Goal: Task Accomplishment & Management: Manage account settings

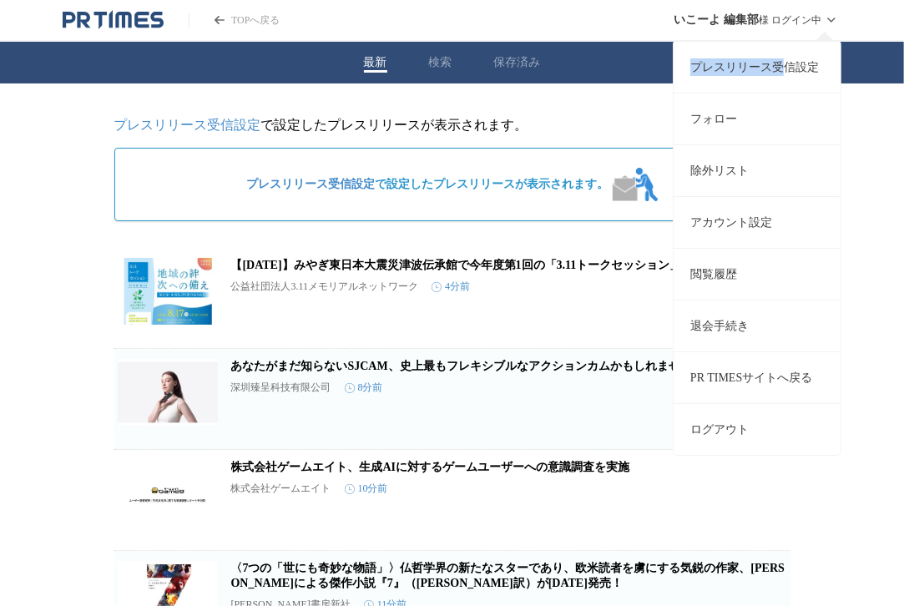
drag, startPoint x: 825, startPoint y: 18, endPoint x: 778, endPoint y: 67, distance: 67.3
click at [778, 40] on div "いこーよ 編集部 様 ログイン中 プレスリリース受信設定 フォロー 除外リスト アカウント設定 閲覧履歴 退会手続き PR TIMESサイトへ戻る ログアウト" at bounding box center [759, 20] width 168 height 40
click at [778, 67] on link "プレスリリース受信設定" at bounding box center [757, 67] width 167 height 52
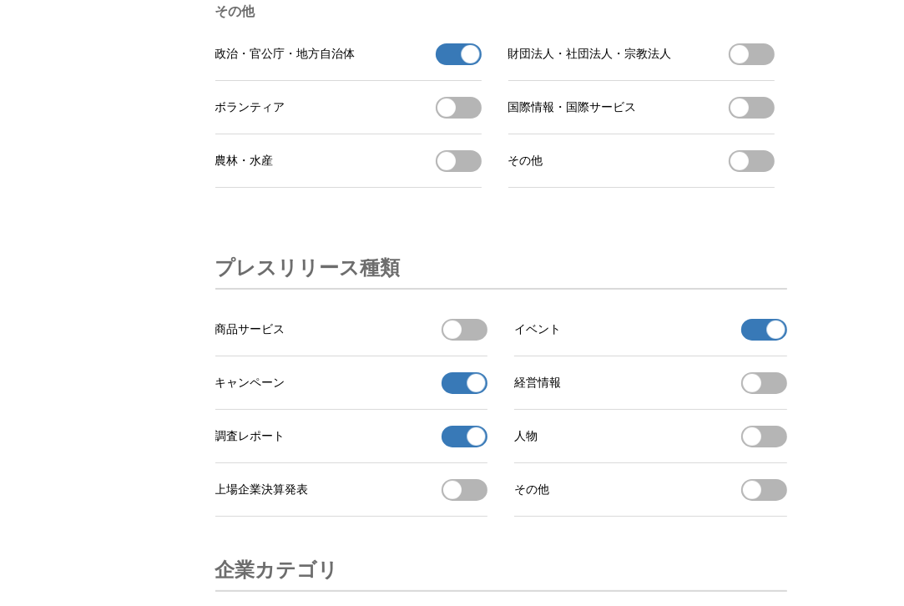
scroll to position [5237, 0]
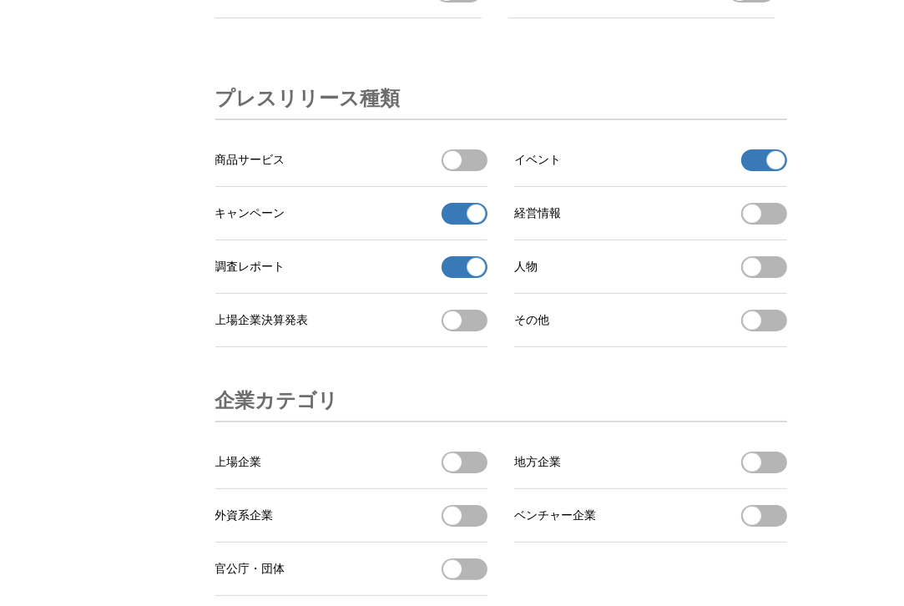
click at [769, 169] on span "button" at bounding box center [775, 160] width 18 height 18
click at [471, 223] on span "button" at bounding box center [477, 214] width 18 height 18
click at [471, 276] on span "button" at bounding box center [477, 267] width 18 height 18
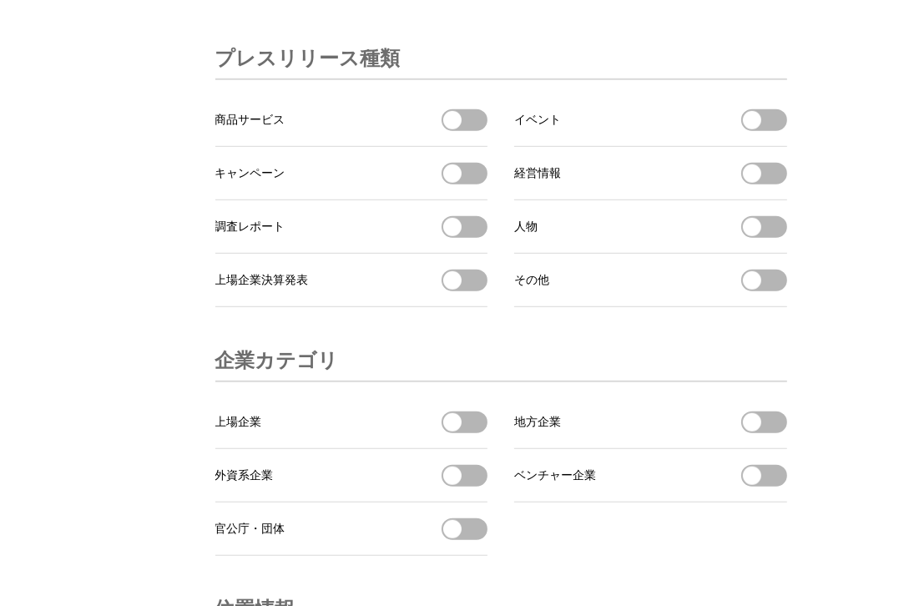
scroll to position [5239, 0]
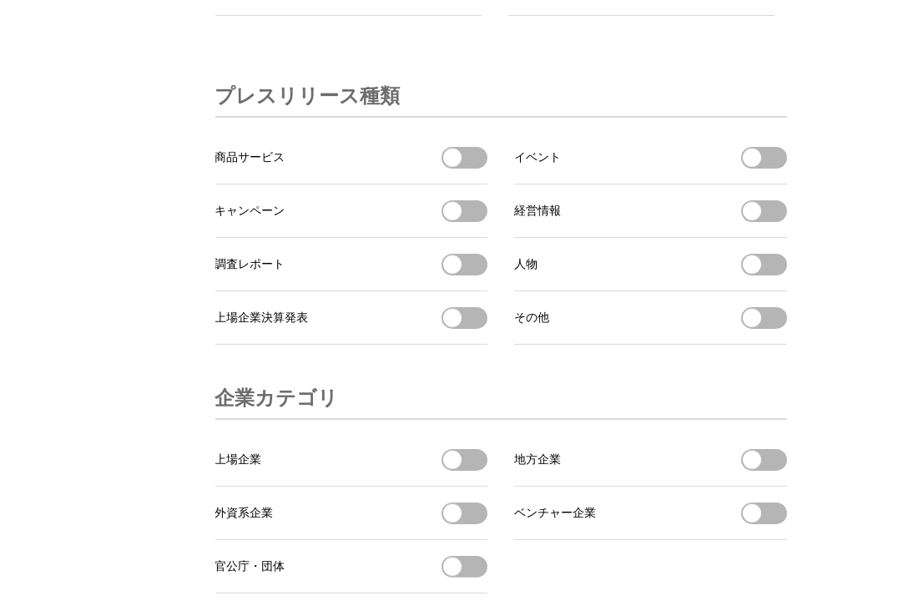
click at [756, 167] on span "button" at bounding box center [752, 158] width 18 height 18
click at [458, 220] on span "button" at bounding box center [452, 211] width 18 height 18
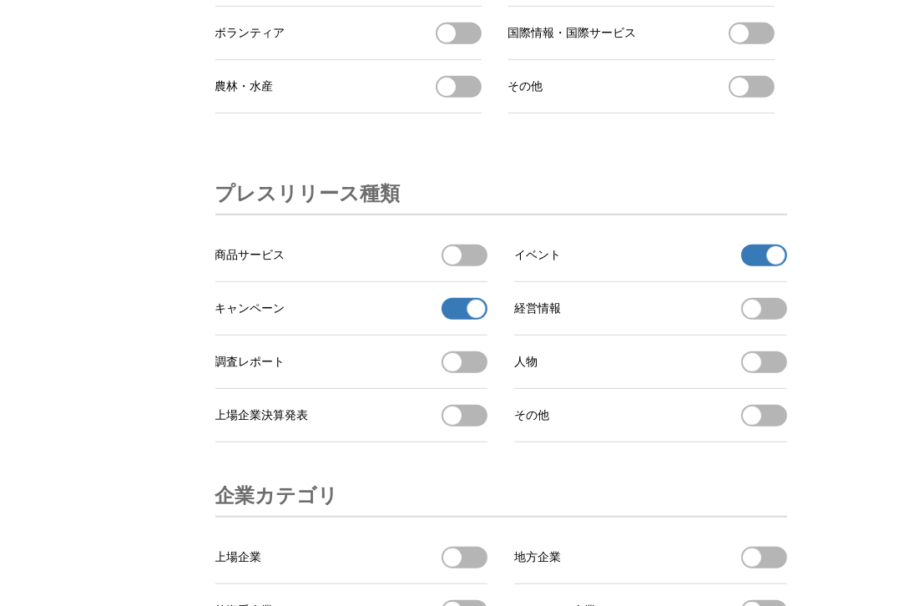
scroll to position [5167, 0]
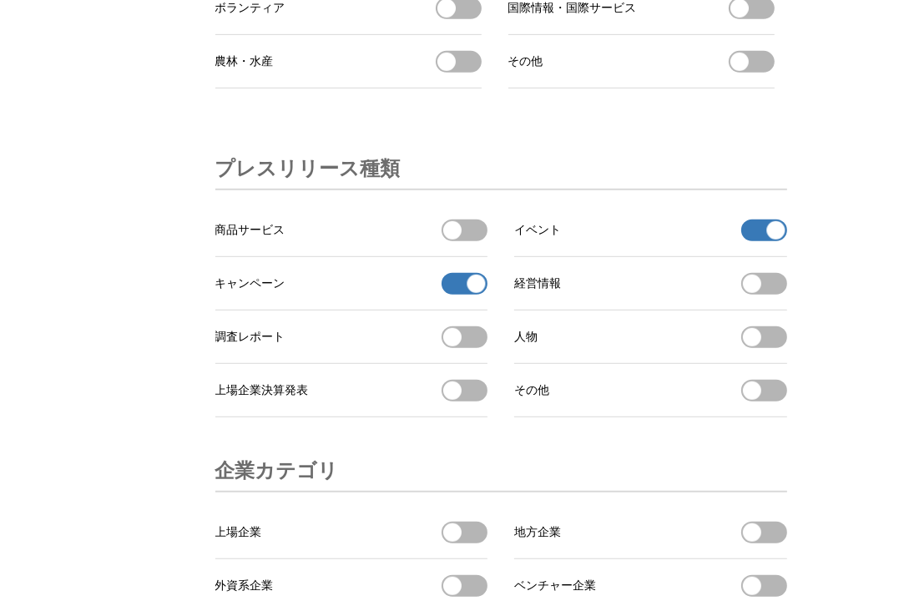
click at [453, 240] on span "button" at bounding box center [452, 230] width 18 height 18
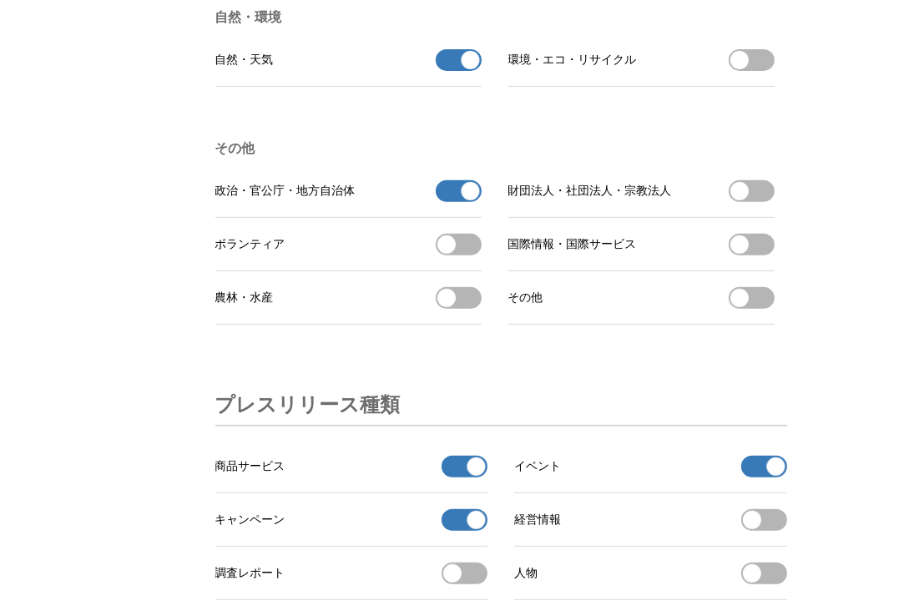
scroll to position [4896, 0]
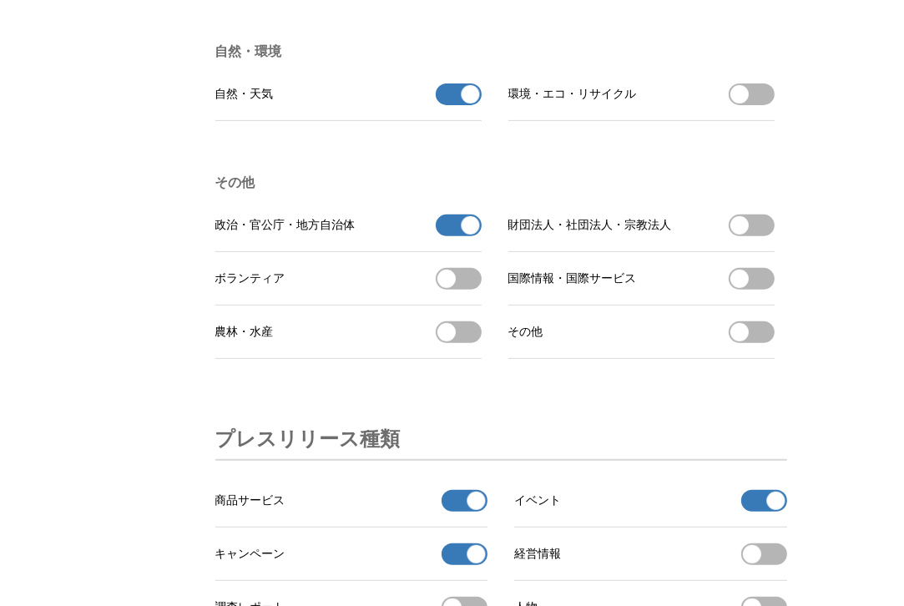
click at [463, 235] on span "button" at bounding box center [470, 225] width 18 height 18
click at [336, 232] on li "その他 政治・官公庁・地方自治体 政治・官公庁・地方自治体を受信する 財団法人・社団法人・宗教法人 財団法人・社団法人・宗教法人を受信する ボランティア ボラ…" at bounding box center [501, 267] width 572 height 238
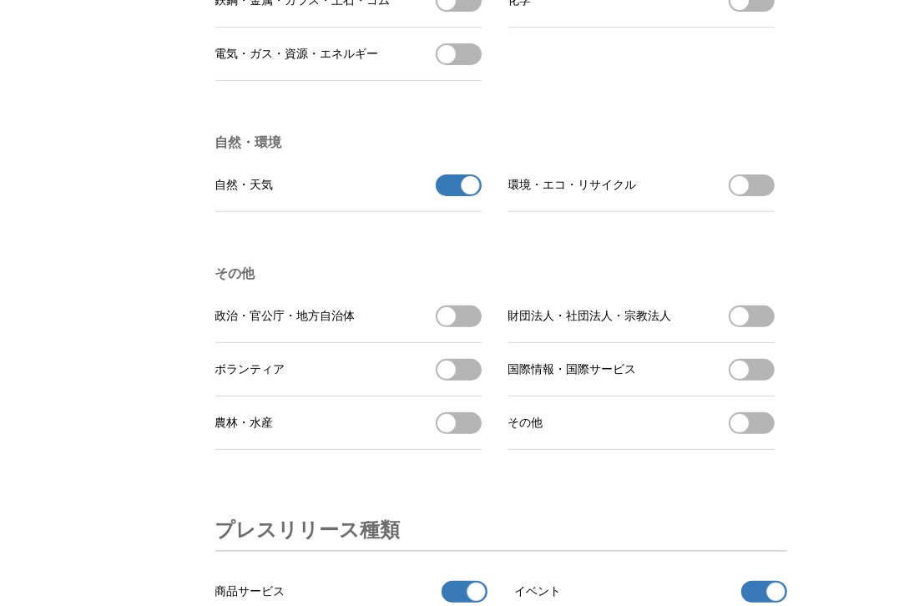
scroll to position [4775, 0]
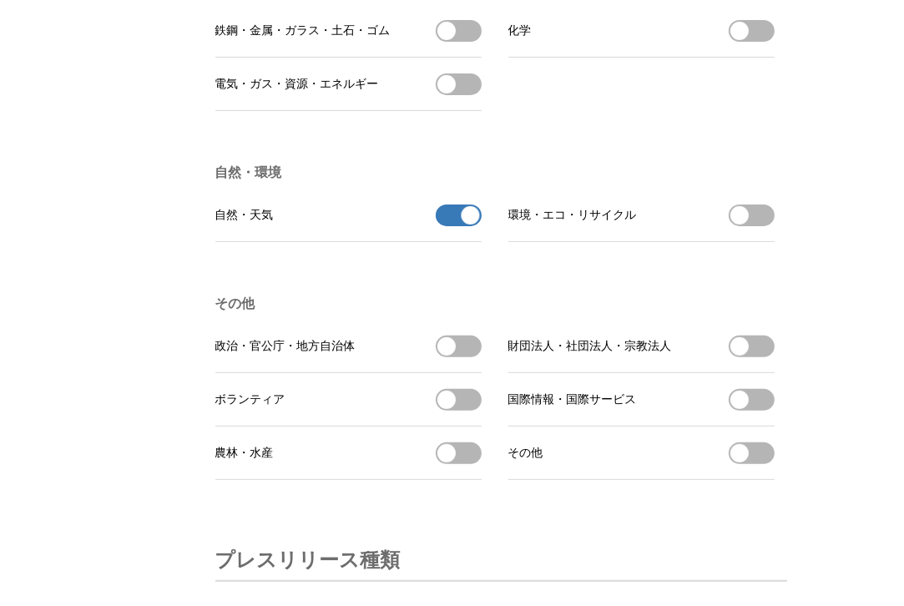
click at [471, 225] on span "button" at bounding box center [470, 215] width 18 height 18
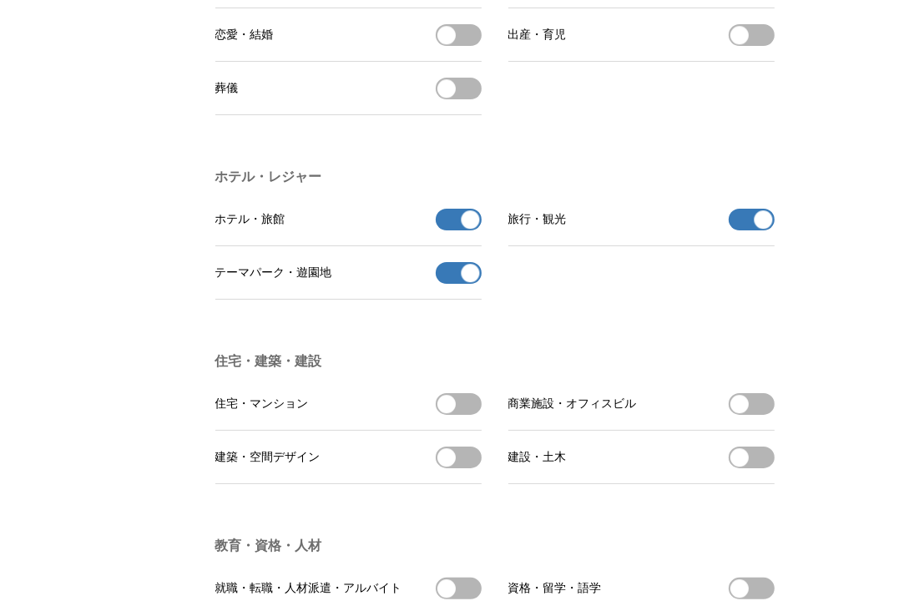
scroll to position [3287, 0]
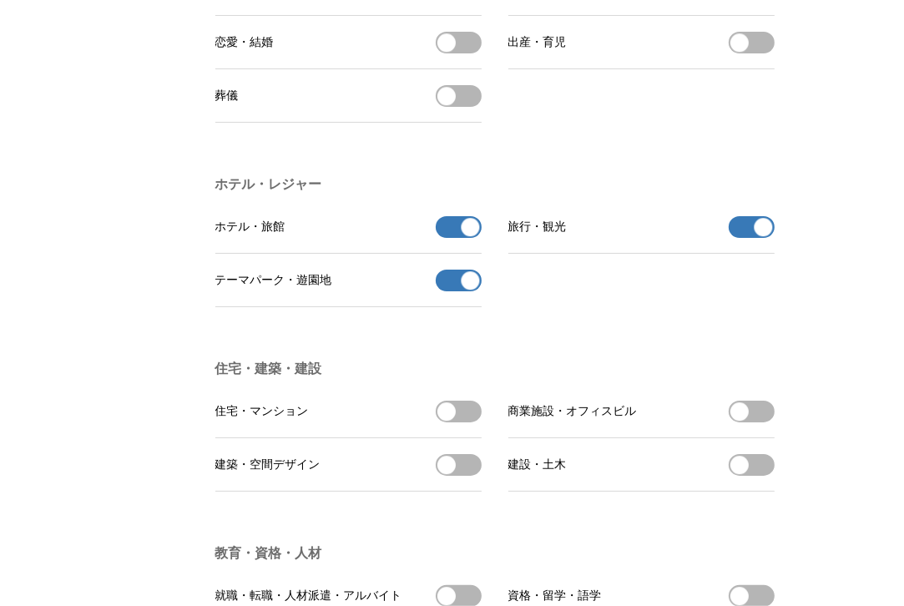
click at [464, 236] on span "button" at bounding box center [470, 227] width 18 height 18
click at [461, 291] on button "テーマパーク・遊園地の受信を解除" at bounding box center [459, 281] width 46 height 22
click at [744, 238] on button "旅行・観光の受信を解除" at bounding box center [752, 227] width 46 height 22
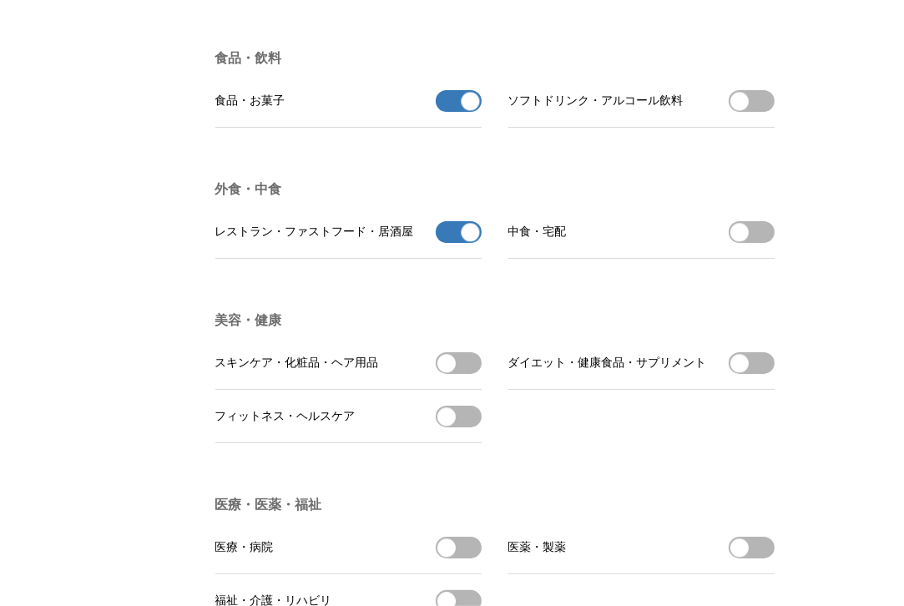
scroll to position [2505, 0]
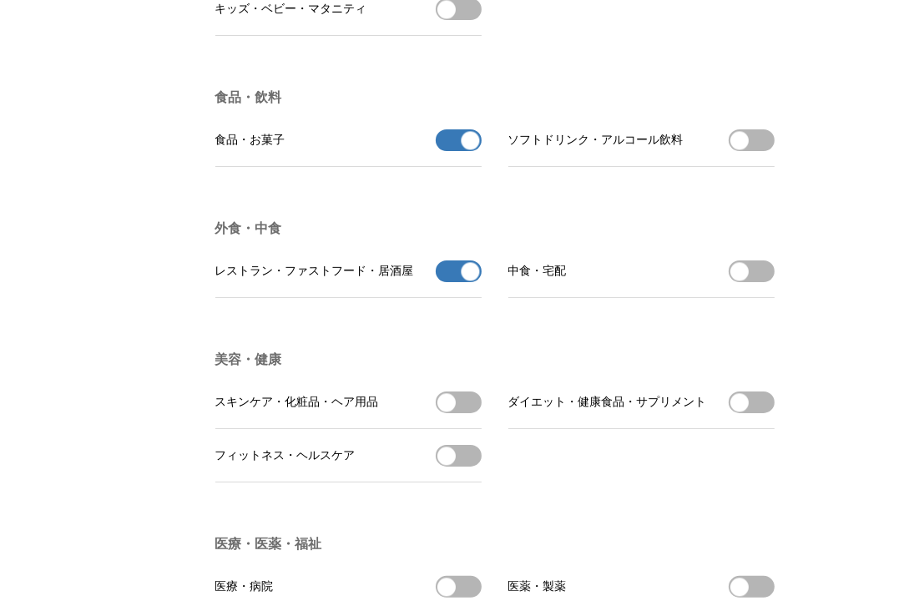
click at [463, 281] on span "button" at bounding box center [470, 271] width 18 height 18
click at [465, 149] on span "button" at bounding box center [470, 140] width 18 height 18
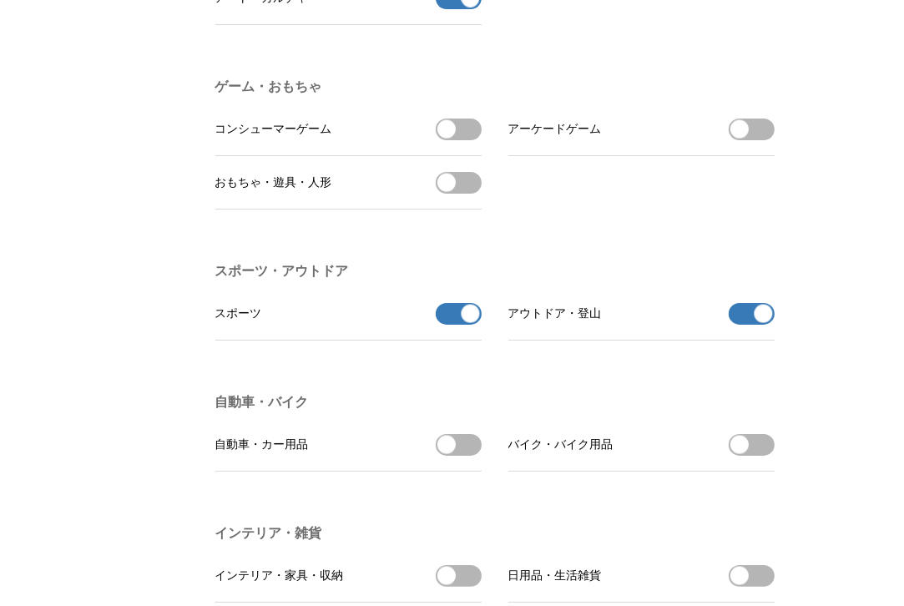
scroll to position [1635, 0]
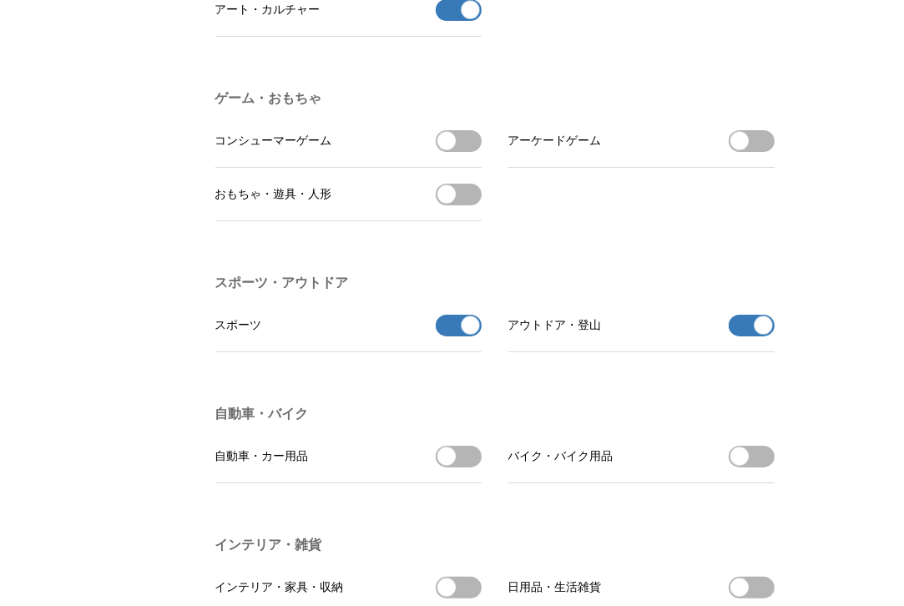
click at [465, 335] on span "button" at bounding box center [470, 325] width 18 height 18
click at [762, 335] on span "button" at bounding box center [763, 325] width 18 height 18
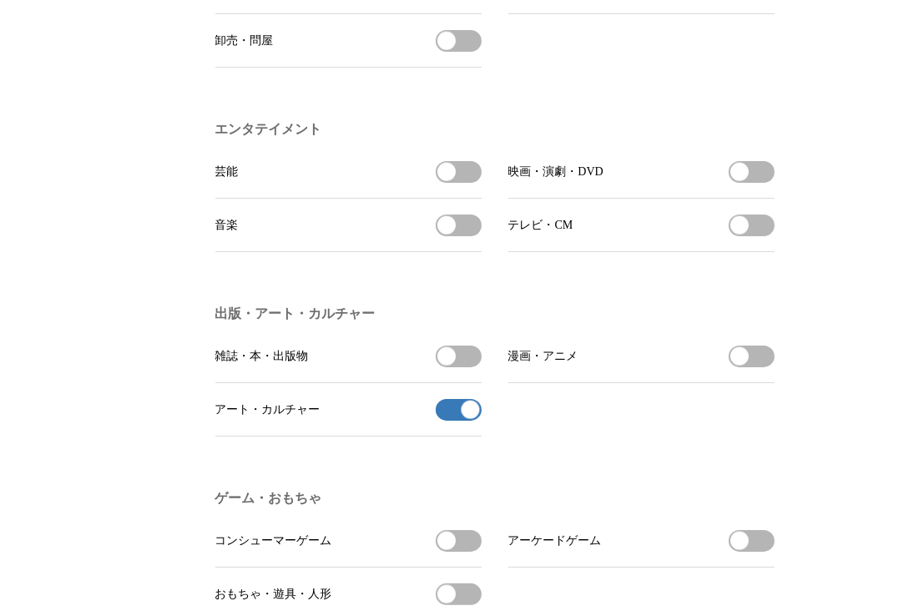
scroll to position [1216, 0]
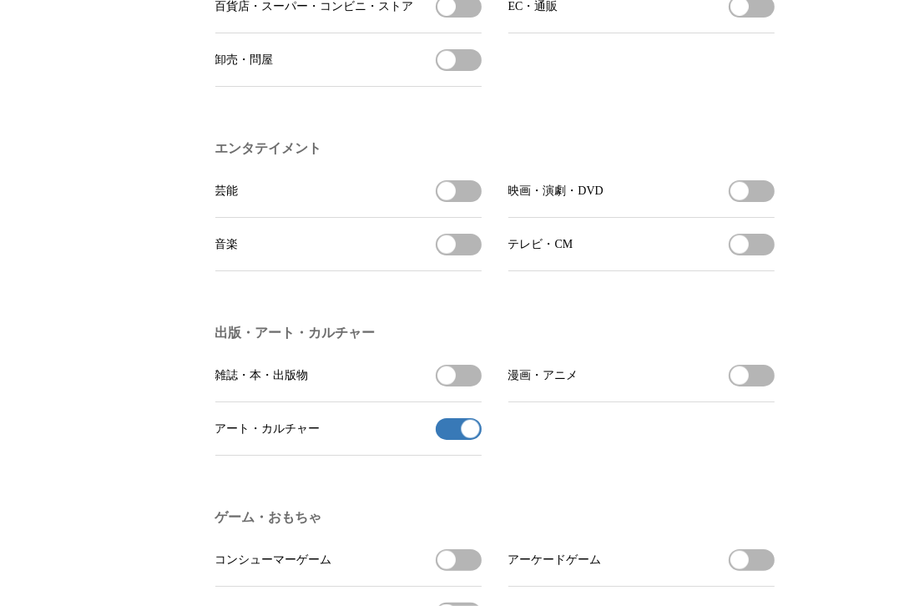
click at [466, 438] on span "button" at bounding box center [470, 429] width 18 height 18
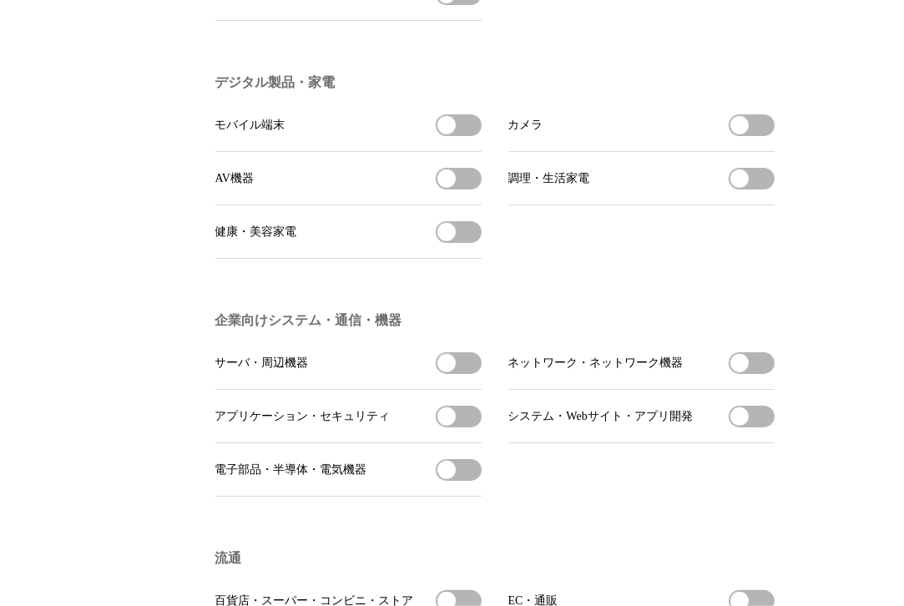
scroll to position [711, 0]
